Goal: Transaction & Acquisition: Purchase product/service

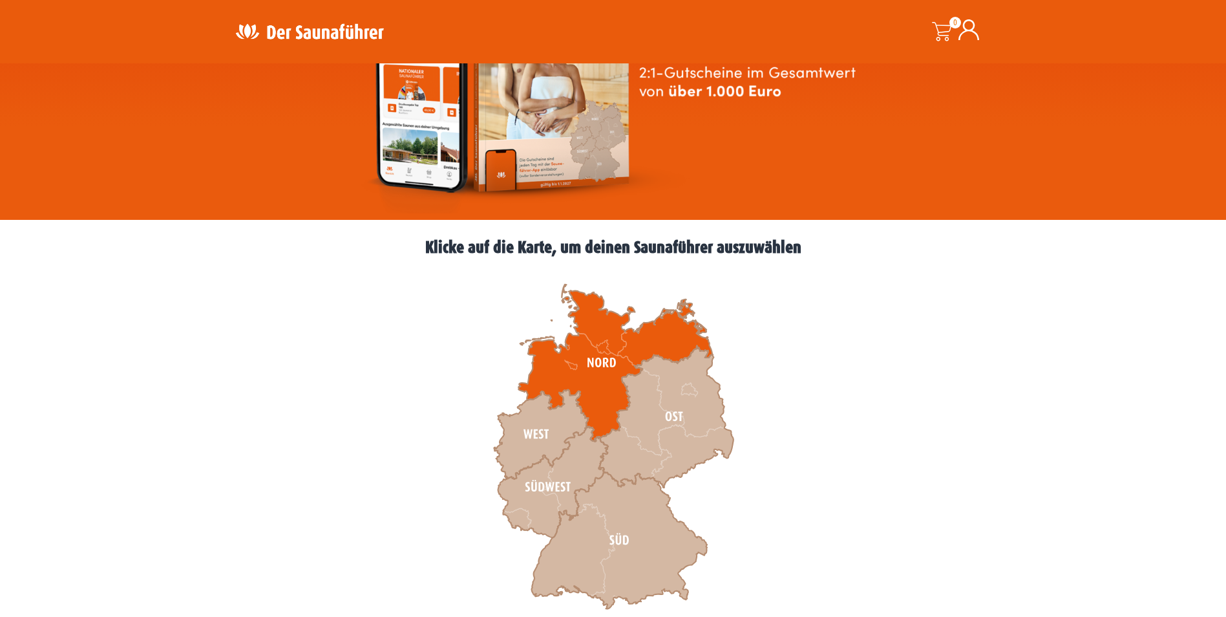
click at [567, 359] on icon at bounding box center [615, 362] width 194 height 157
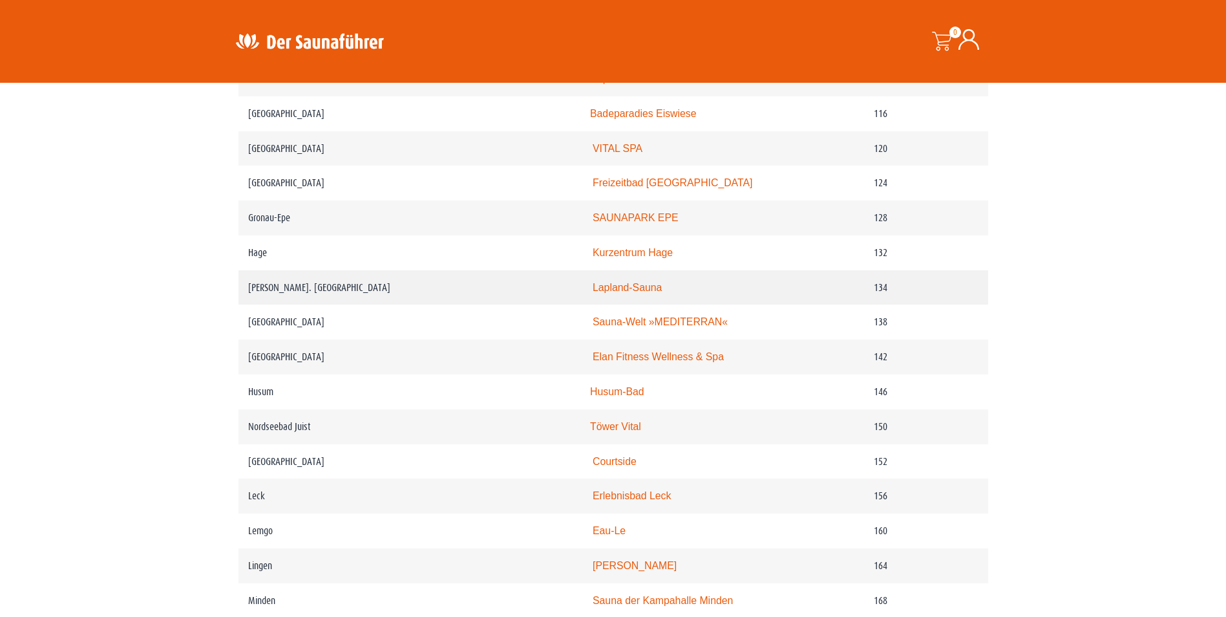
scroll to position [1616, 0]
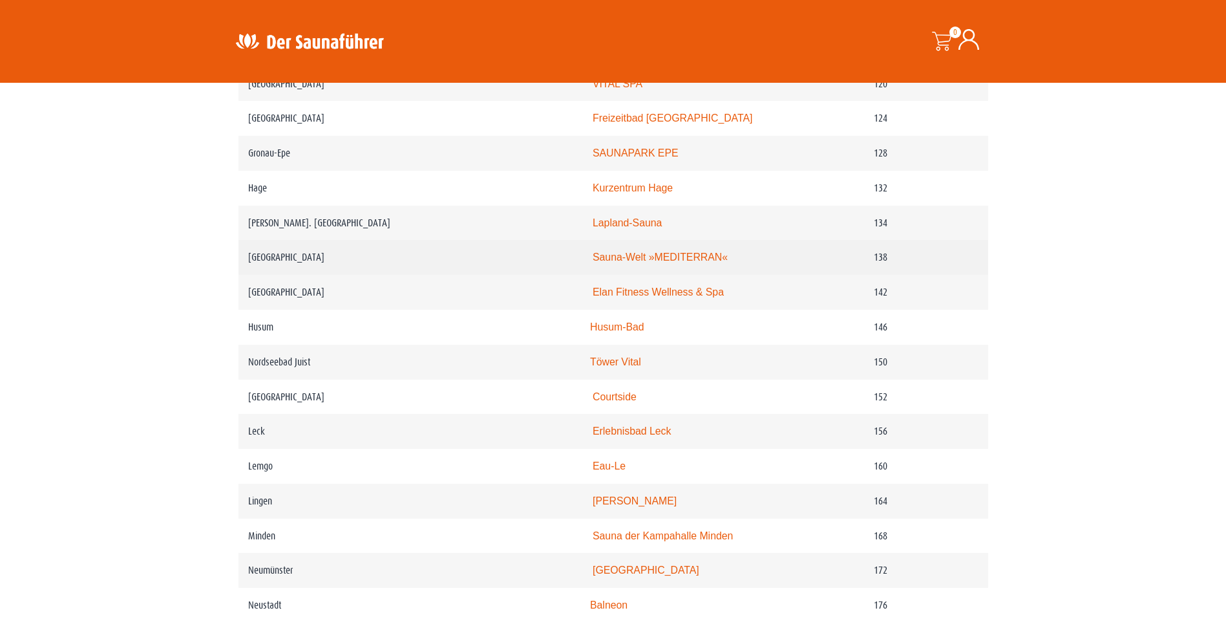
drag, startPoint x: 269, startPoint y: 279, endPoint x: 668, endPoint y: 279, distance: 398.7
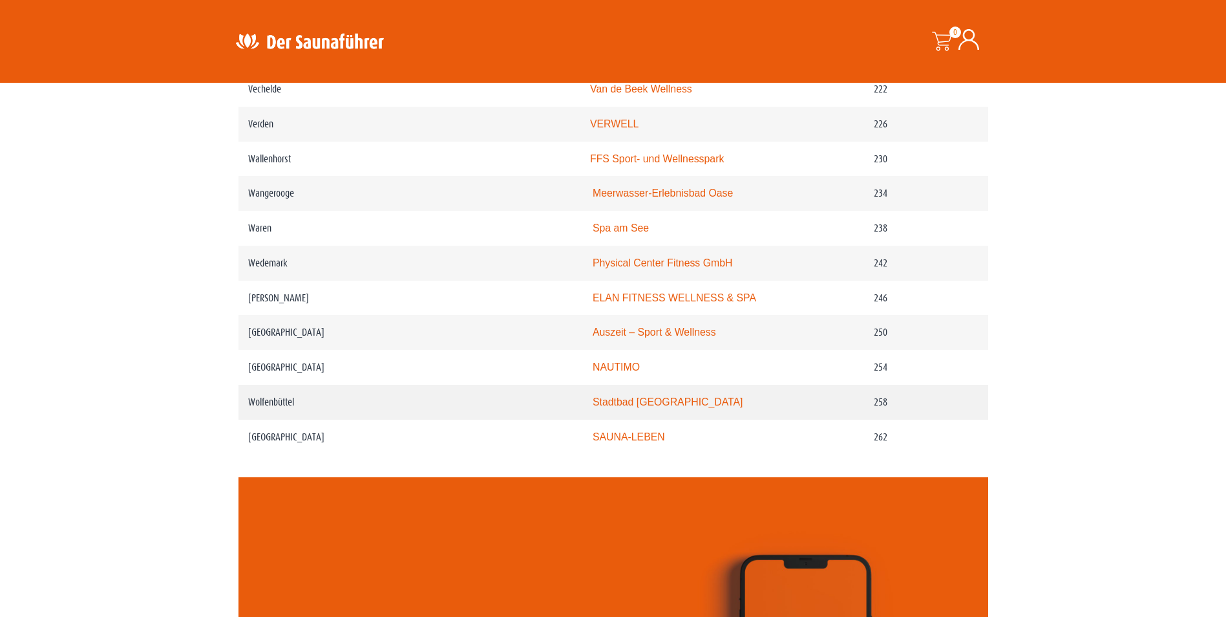
scroll to position [2585, 0]
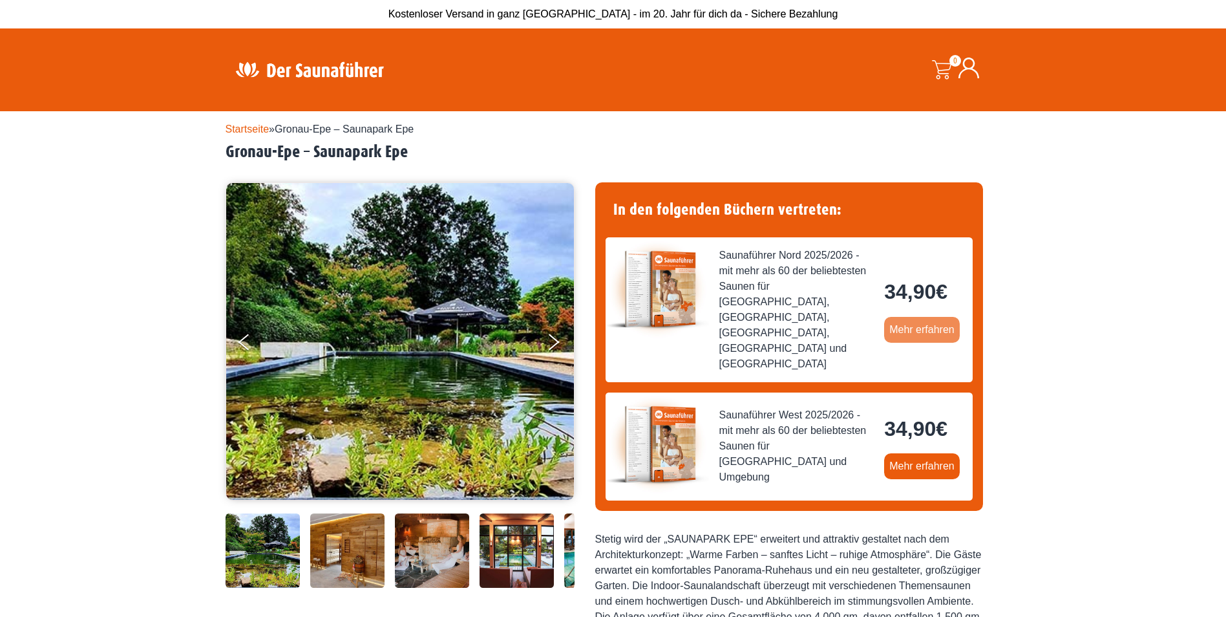
click at [924, 317] on link "Mehr erfahren" at bounding box center [922, 330] width 76 height 26
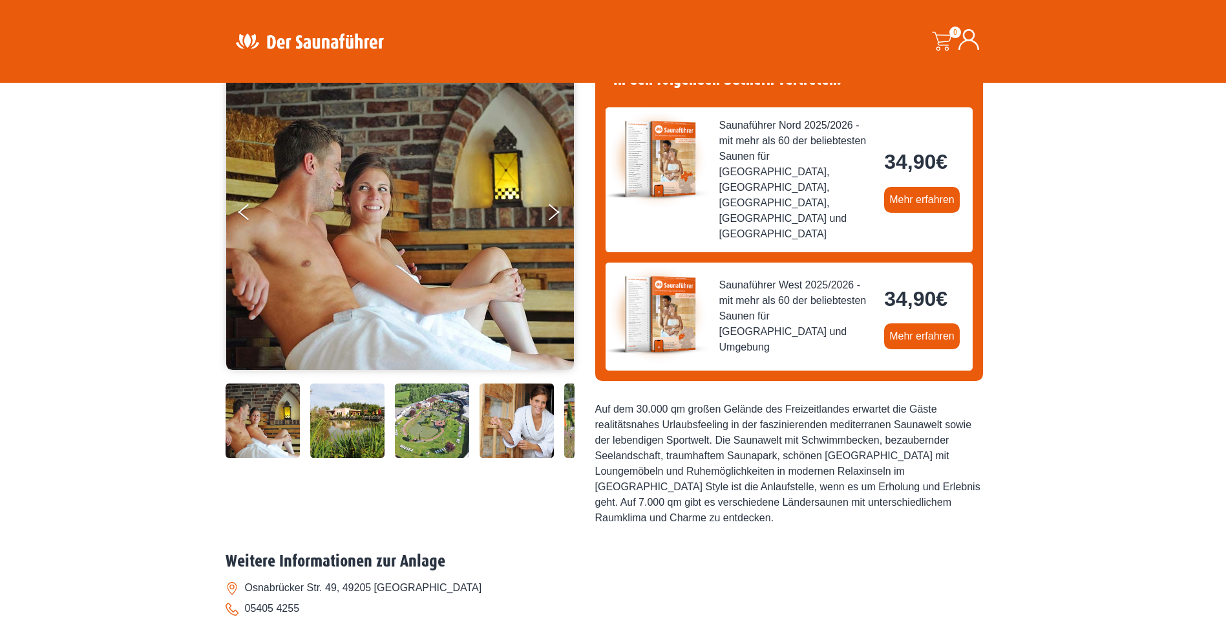
scroll to position [129, 0]
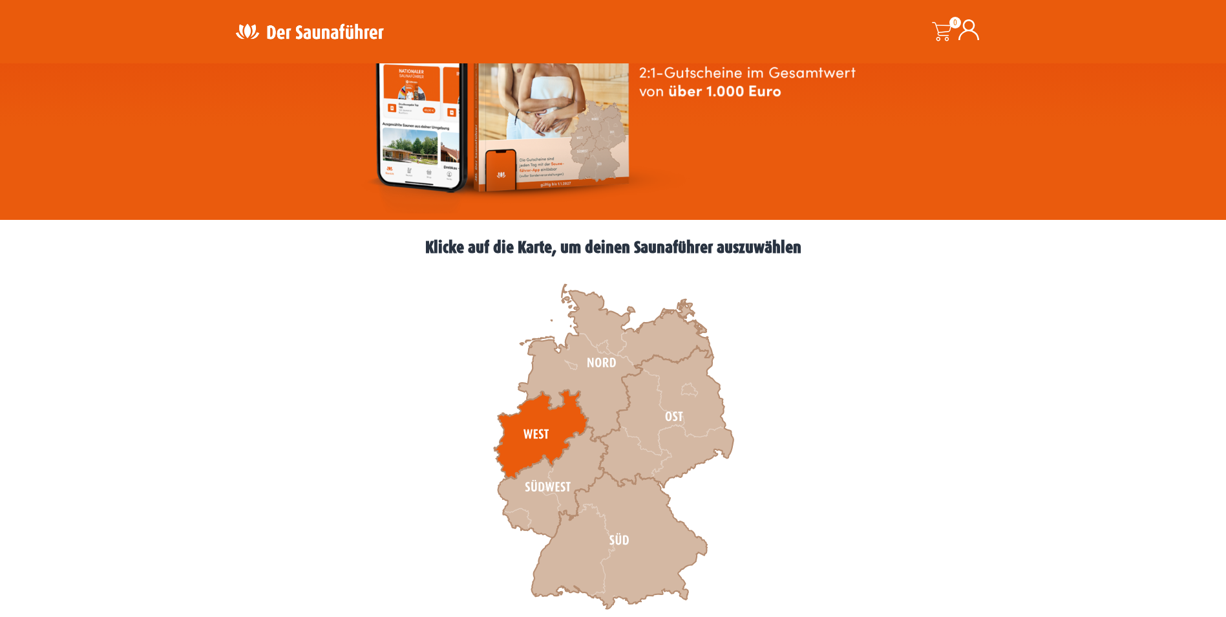
click at [538, 432] on icon at bounding box center [541, 434] width 94 height 89
